Goal: Task Accomplishment & Management: Use online tool/utility

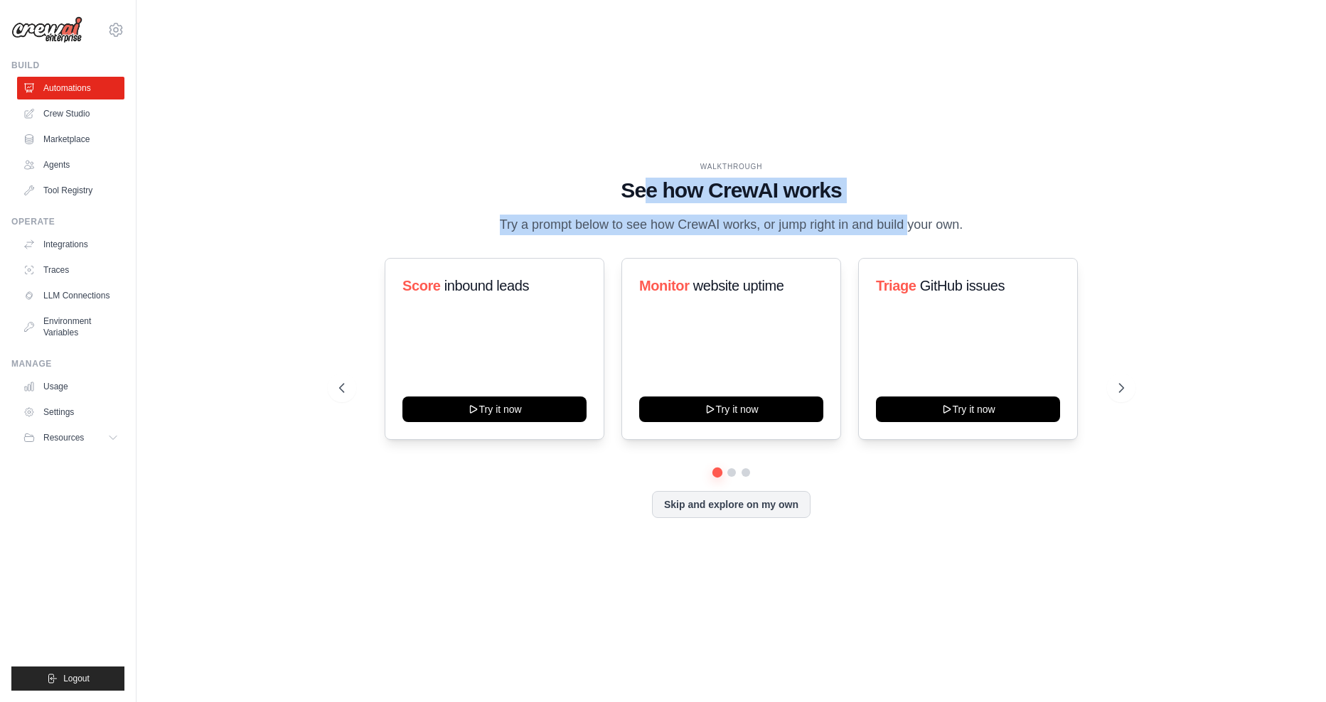
drag, startPoint x: 647, startPoint y: 188, endPoint x: 904, endPoint y: 227, distance: 259.6
click at [904, 227] on div "WALKTHROUGH See how [PERSON_NAME] works Try a prompt below to see how [PERSON_N…" at bounding box center [731, 198] width 785 height 74
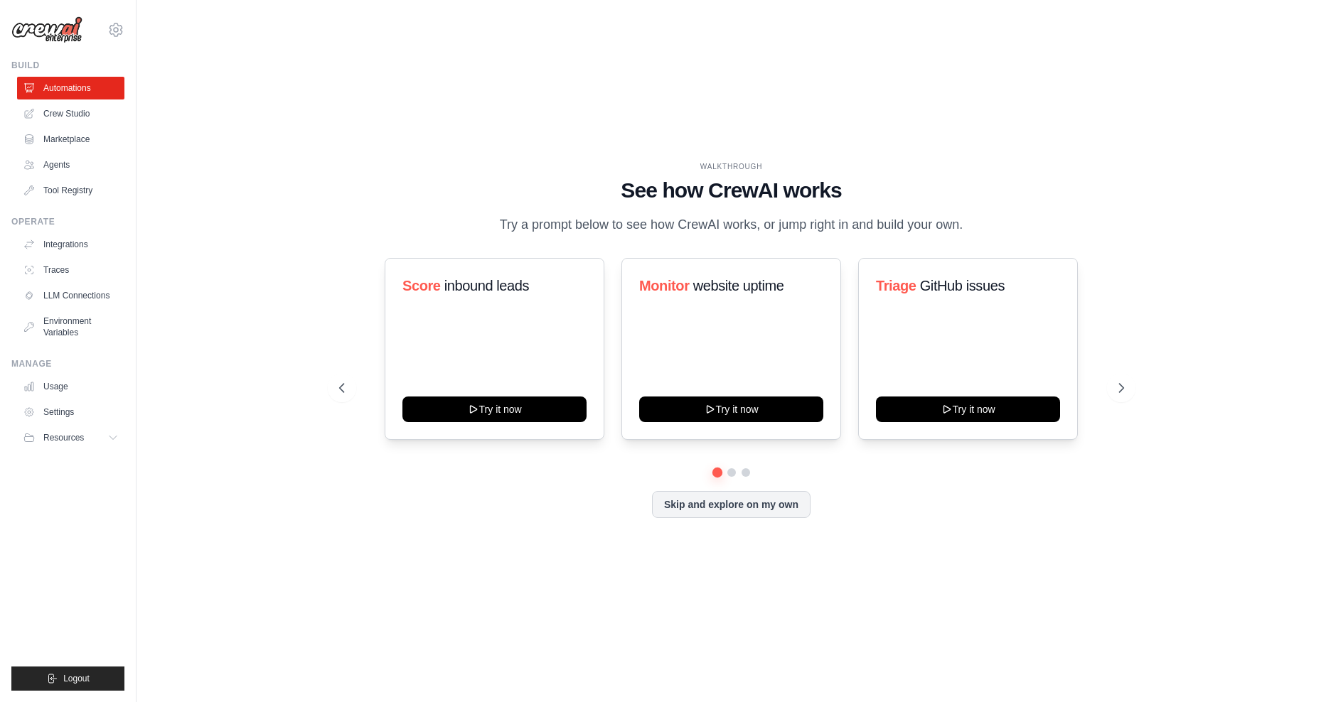
click at [906, 227] on p "Try a prompt below to see how CrewAI works, or jump right in and build your own." at bounding box center [732, 225] width 478 height 21
click at [1120, 392] on icon at bounding box center [1122, 388] width 14 height 14
drag, startPoint x: 1120, startPoint y: 392, endPoint x: 838, endPoint y: 141, distance: 377.1
click at [838, 141] on div "WALKTHROUGH See how [PERSON_NAME] works Try a prompt below to see how [PERSON_N…" at bounding box center [731, 351] width 1144 height 674
click at [1123, 394] on icon at bounding box center [1122, 388] width 14 height 14
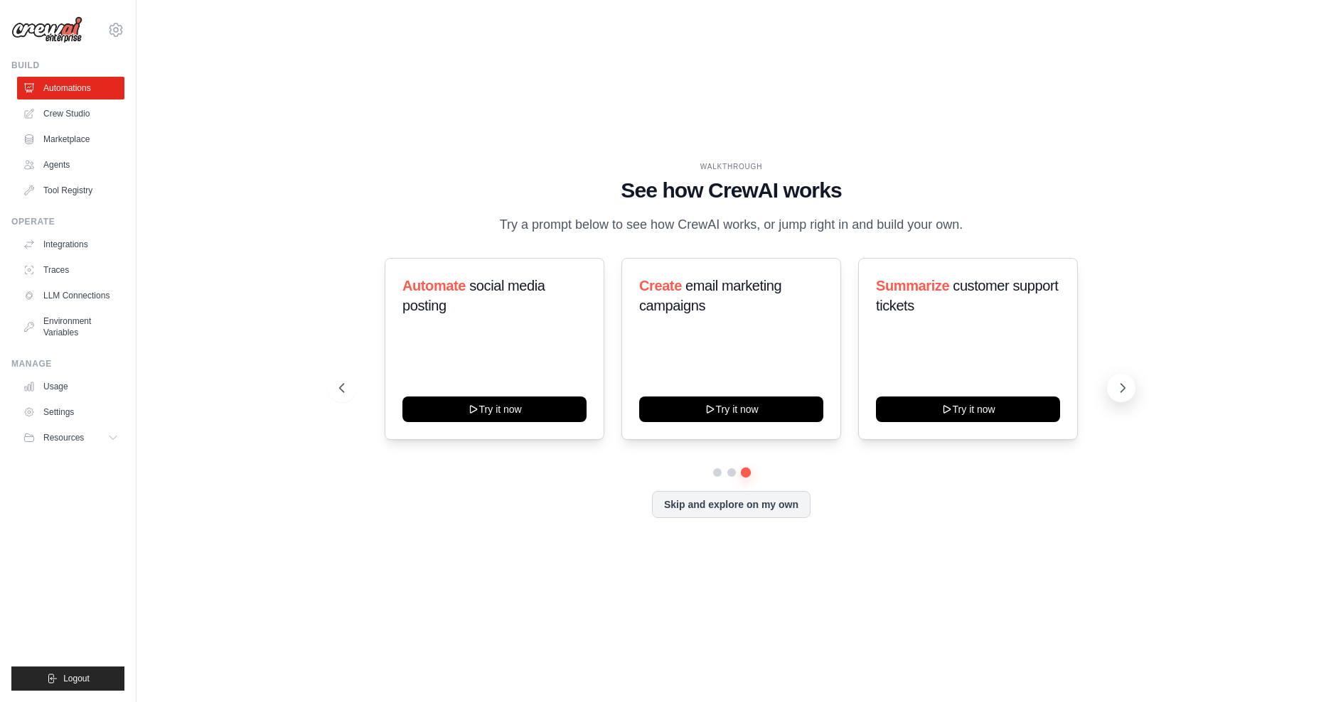
click at [1124, 400] on button at bounding box center [1121, 388] width 28 height 28
click at [68, 159] on link "Agents" at bounding box center [71, 165] width 107 height 23
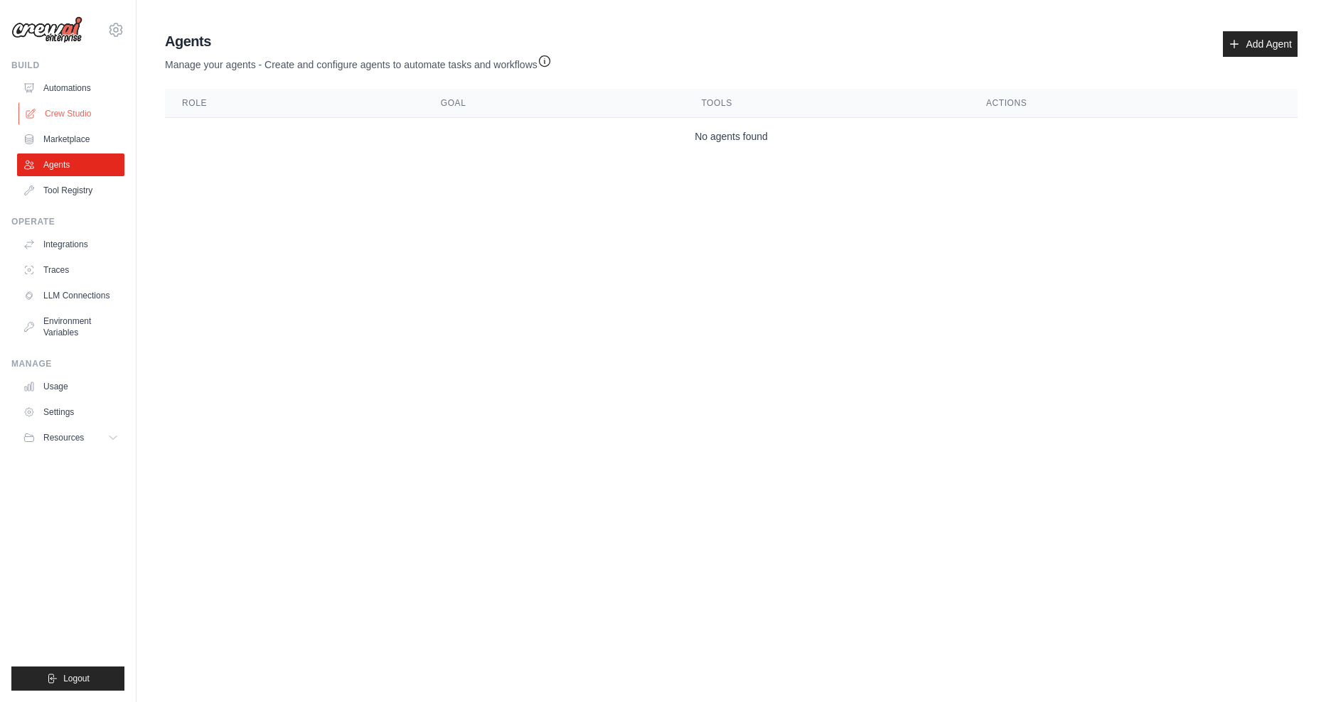
click at [65, 114] on link "Crew Studio" at bounding box center [71, 113] width 107 height 23
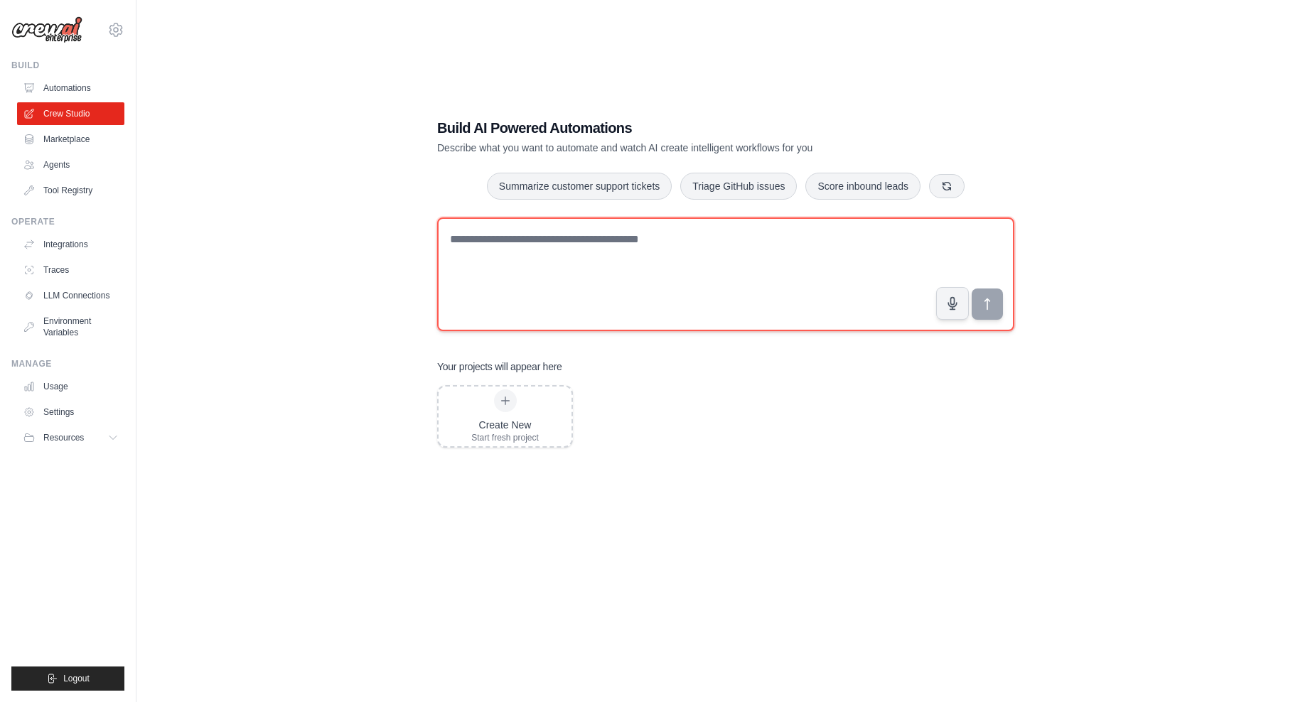
click at [593, 249] on textarea at bounding box center [725, 275] width 577 height 114
click at [655, 278] on textarea at bounding box center [725, 275] width 577 height 114
click at [540, 232] on textarea at bounding box center [725, 275] width 577 height 114
type textarea "**********"
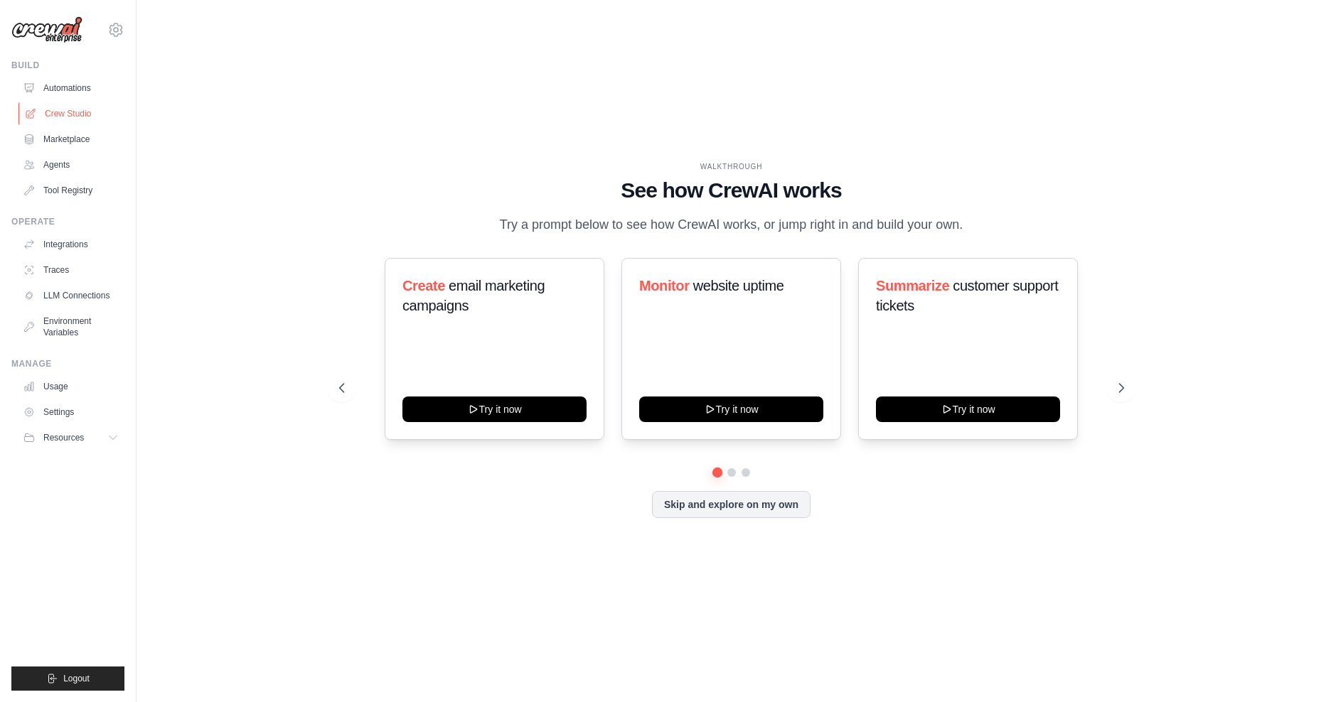
click at [62, 108] on link "Crew Studio" at bounding box center [71, 113] width 107 height 23
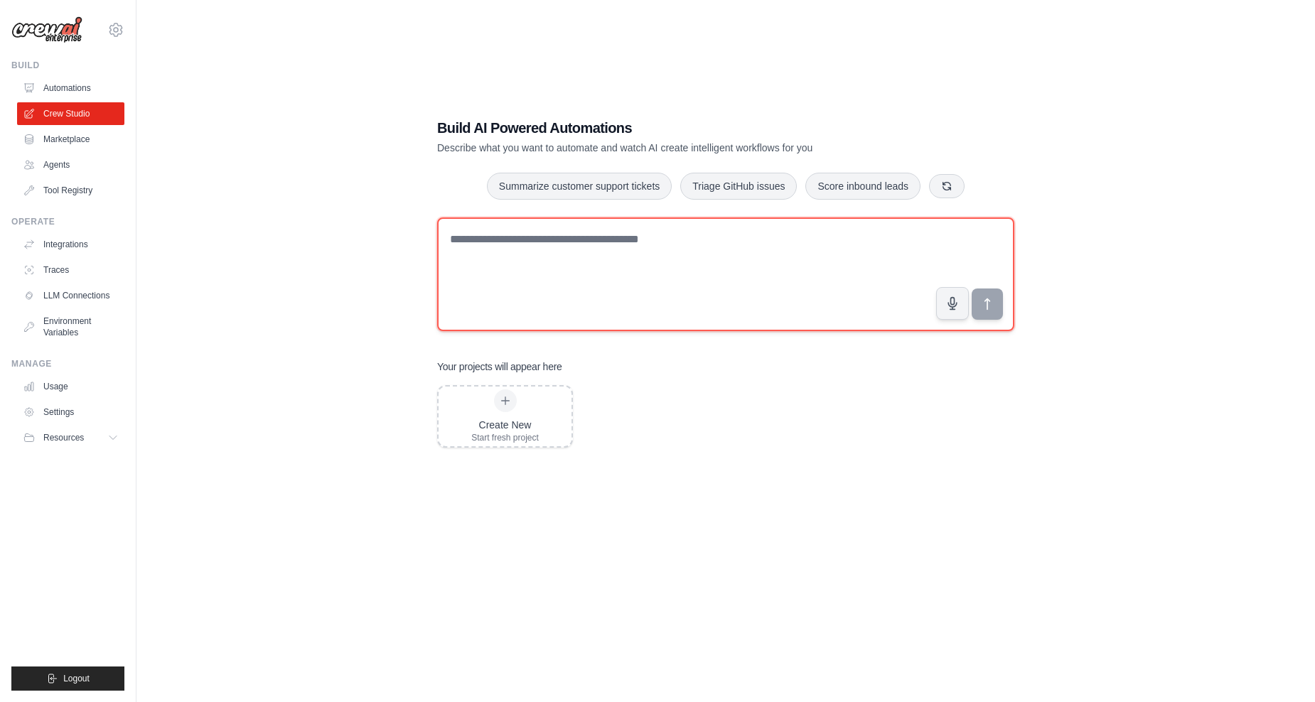
drag, startPoint x: 563, startPoint y: 235, endPoint x: 476, endPoint y: 240, distance: 87.5
click at [563, 235] on textarea at bounding box center [725, 275] width 577 height 114
